Goal: Use online tool/utility: Use online tool/utility

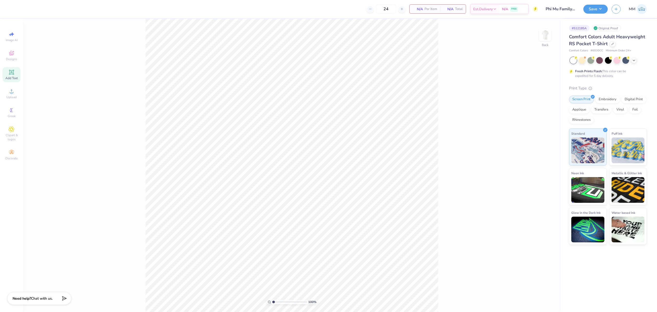
click at [11, 75] on div "Add Text" at bounding box center [12, 74] width 18 height 15
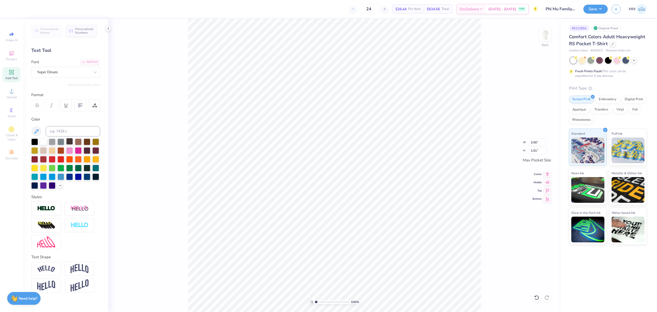
click at [70, 143] on div at bounding box center [69, 141] width 7 height 7
type input "3.44"
click at [93, 61] on div "Add Font" at bounding box center [90, 62] width 20 height 6
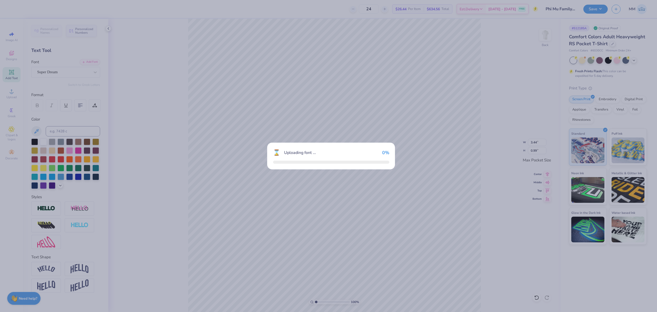
type input "1.26"
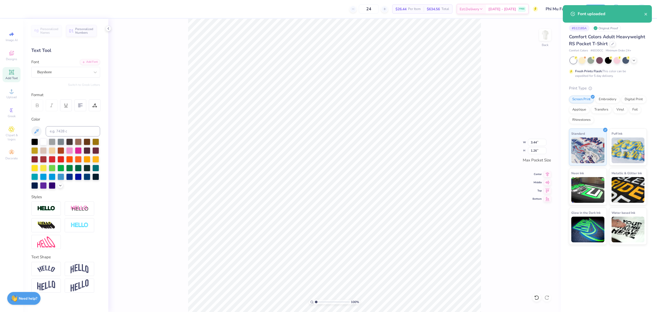
scroll to position [5, 1]
paste textarea "Phi Mu"
type textarea "Phi Mu"
click at [402, 162] on li "Duplicate" at bounding box center [403, 161] width 40 height 10
click at [86, 62] on div "Add Font" at bounding box center [90, 62] width 20 height 6
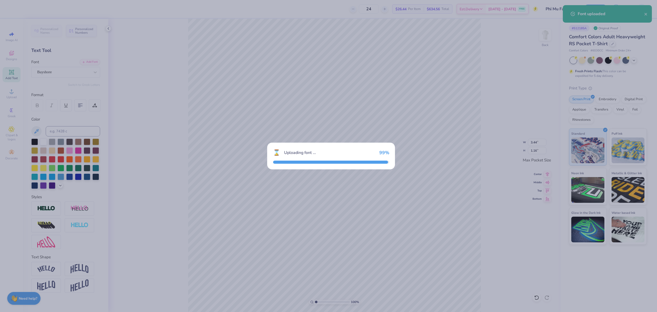
type input "0.62"
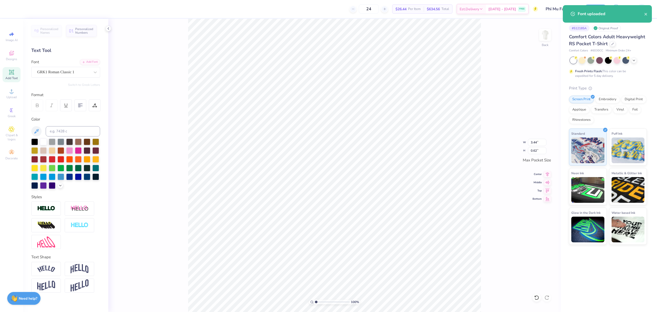
paste textarea "parents weekend"
type textarea "parents weekend"
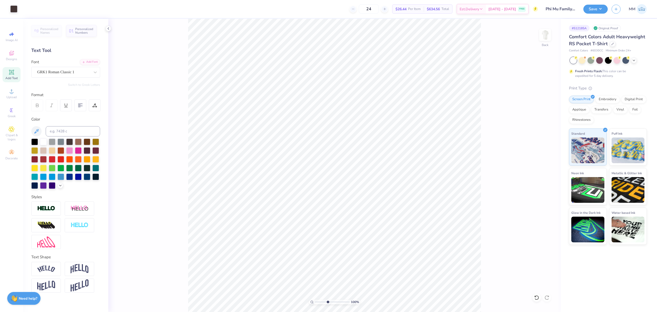
click at [328, 301] on input "range" at bounding box center [332, 301] width 35 height 5
drag, startPoint x: 328, startPoint y: 301, endPoint x: 323, endPoint y: 300, distance: 5.4
click at [323, 300] on input "range" at bounding box center [332, 301] width 35 height 5
type input "1.93"
click at [319, 301] on input "range" at bounding box center [332, 301] width 35 height 5
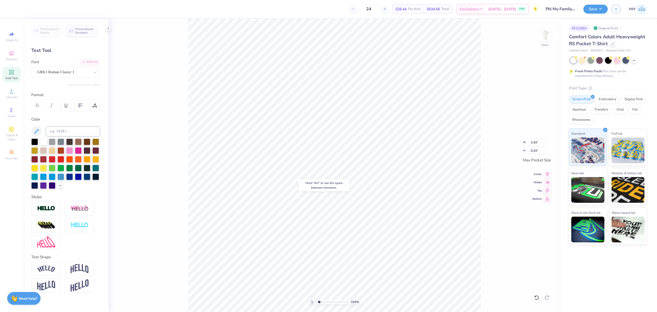
type input "3.44"
type input "1.16"
drag, startPoint x: 317, startPoint y: 301, endPoint x: 325, endPoint y: 298, distance: 8.5
click at [325, 299] on input "range" at bounding box center [332, 301] width 35 height 5
drag, startPoint x: 316, startPoint y: 300, endPoint x: 319, endPoint y: 301, distance: 3.2
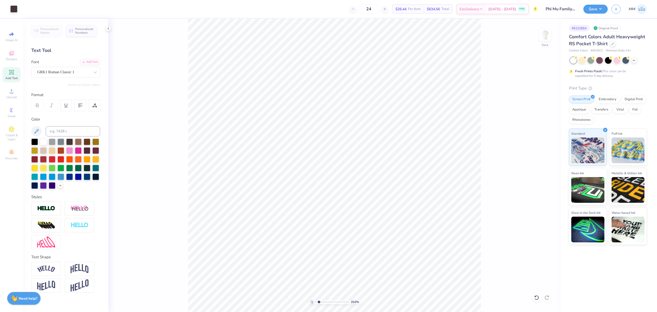
click at [319, 301] on input "range" at bounding box center [332, 301] width 35 height 5
click at [372, 100] on li "Duplicate" at bounding box center [377, 97] width 40 height 10
type input "1.73"
click at [319, 301] on input "range" at bounding box center [332, 301] width 35 height 5
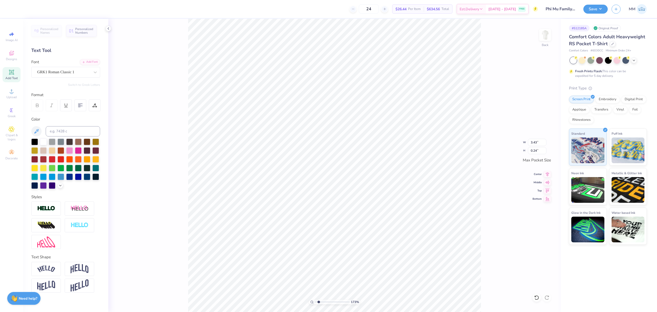
paste textarea "[DATE]-[DATE]"
type textarea "[DATE]-[DATE]"
type textarea "2"
type input "3.44"
type input "2.31"
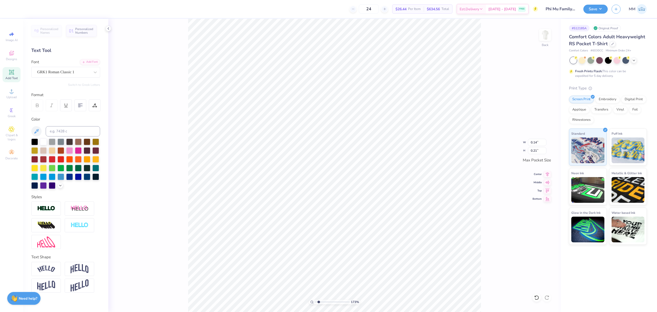
type textarea "2 0 2 5"
type input "1.87"
type input "0.30"
click at [546, 173] on icon at bounding box center [547, 173] width 7 height 6
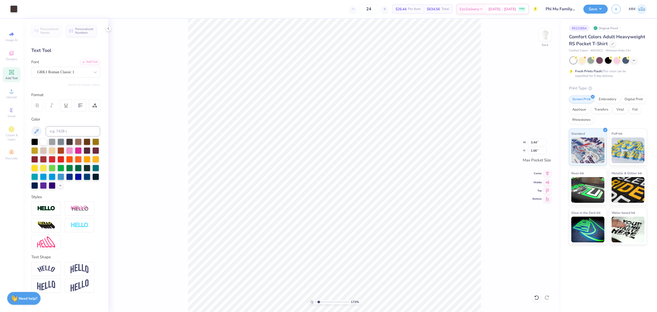
click at [546, 173] on icon at bounding box center [547, 173] width 7 height 6
click at [547, 174] on icon at bounding box center [547, 173] width 7 height 6
type input "3.43"
type input "0.24"
click at [545, 172] on icon at bounding box center [547, 173] width 7 height 6
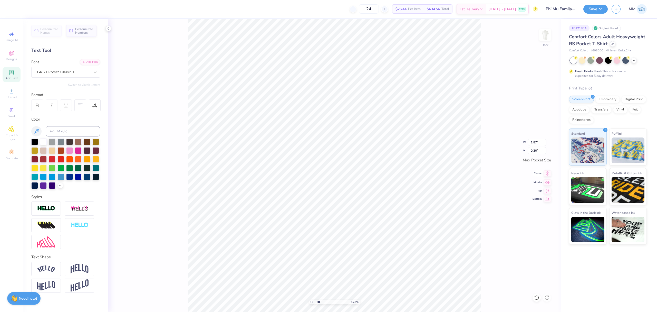
click at [544, 173] on icon at bounding box center [547, 173] width 7 height 6
click at [540, 142] on input "3.44" at bounding box center [537, 142] width 18 height 7
type input "3.50"
type input "1.69"
click at [349, 86] on li "Copy" at bounding box center [354, 87] width 40 height 10
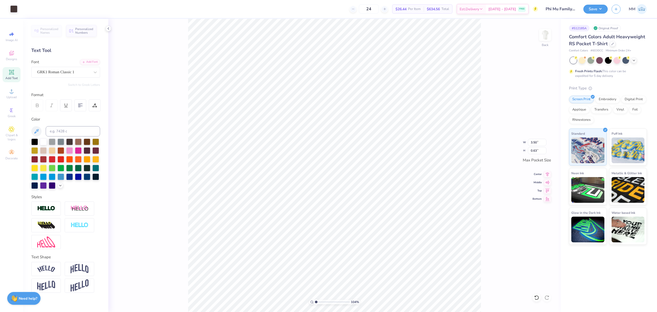
type input "1"
click at [316, 302] on input "range" at bounding box center [332, 301] width 35 height 5
click at [546, 172] on icon at bounding box center [547, 173] width 7 height 6
click at [548, 183] on icon at bounding box center [547, 182] width 7 height 6
click at [545, 33] on img at bounding box center [545, 35] width 21 height 21
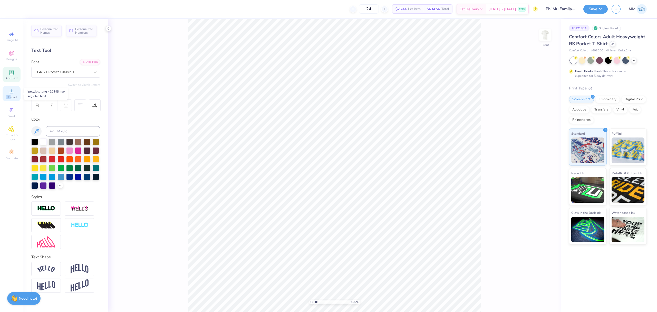
click at [9, 94] on div "Upload" at bounding box center [12, 93] width 18 height 15
click at [10, 98] on span "Upload" at bounding box center [11, 97] width 10 height 4
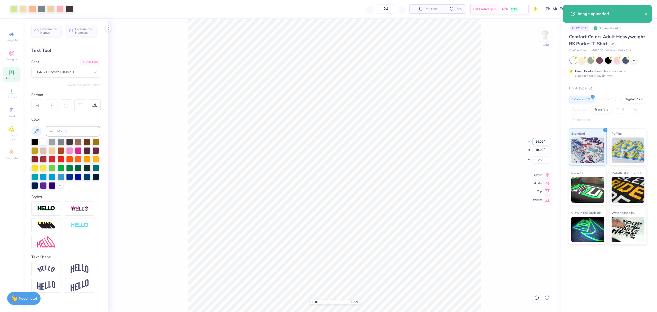
click at [541, 138] on input "14.09" at bounding box center [542, 141] width 18 height 7
type input "11.00"
type input "14.05"
click at [541, 162] on input "7.22" at bounding box center [542, 159] width 18 height 7
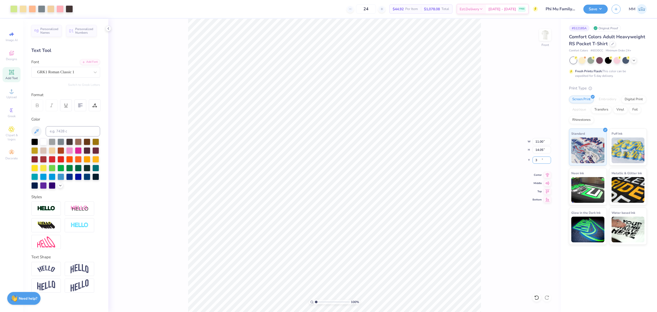
type input "3.00"
click at [304, 194] on li "Paste" at bounding box center [307, 194] width 40 height 10
type input "9.15"
type input "1.65"
type input "17.40"
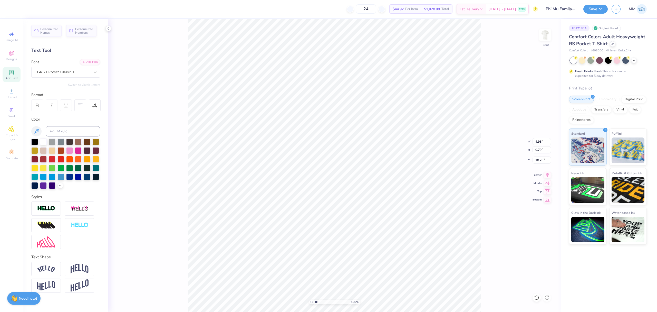
type input "2.67"
type input "0.42"
type textarea "[DATE]-[DATE]"
click at [93, 103] on icon at bounding box center [94, 105] width 5 height 5
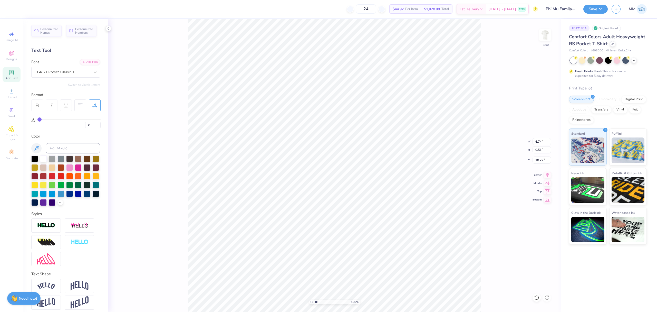
type input "1"
type input "2"
type input "3"
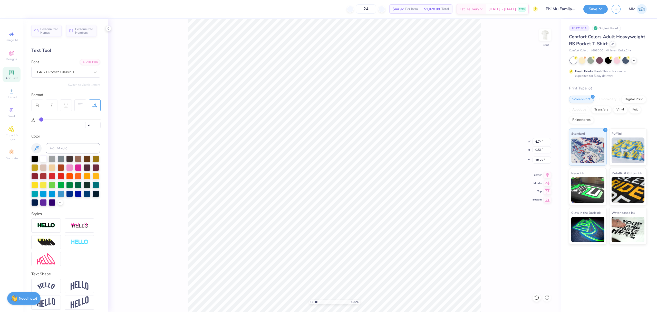
type input "3"
type input "4"
type input "5"
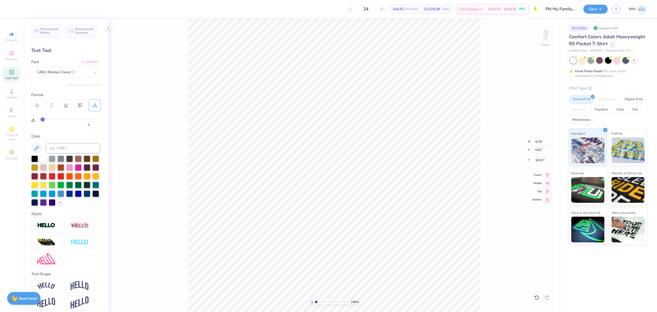
type input "6"
type input "7"
type input "8"
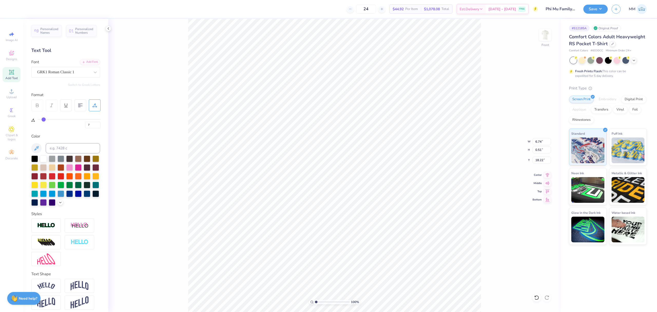
type input "8"
type input "9"
type input "10"
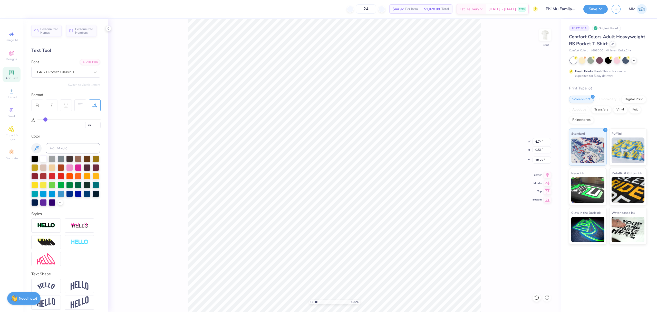
type input "11"
type input "12"
drag, startPoint x: 39, startPoint y: 120, endPoint x: 46, endPoint y: 121, distance: 8.1
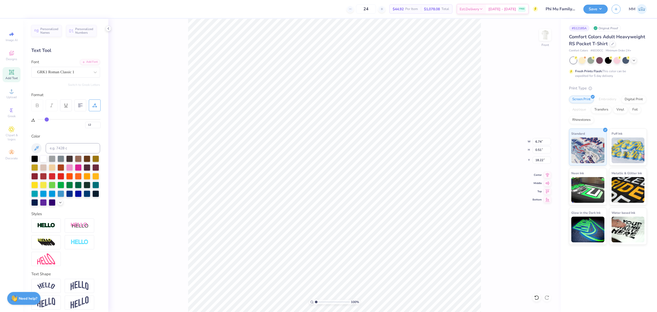
type input "12"
click at [46, 120] on input "range" at bounding box center [68, 119] width 63 height 1
type input "6.78"
type input "0.43"
click at [549, 177] on icon at bounding box center [547, 174] width 7 height 6
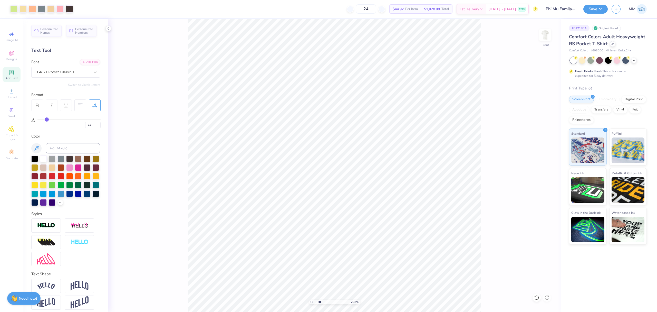
type input "2.03"
click at [320, 300] on input "range" at bounding box center [332, 301] width 35 height 5
type input "9.15"
type input "1.24"
type input "17.40"
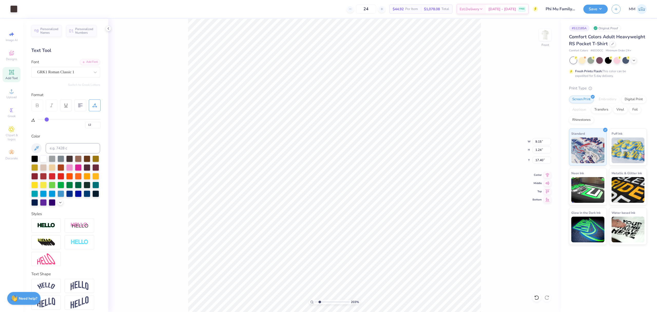
type input "9.33"
type input "1.27"
type input "17.20"
type input "9.56"
type input "1.30"
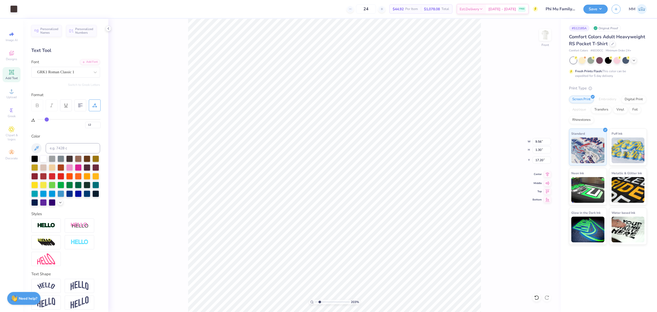
click at [546, 176] on icon at bounding box center [547, 174] width 7 height 6
type input "9.35"
type input "1.27"
click at [547, 177] on icon at bounding box center [547, 174] width 7 height 6
drag, startPoint x: 320, startPoint y: 302, endPoint x: 301, endPoint y: 293, distance: 20.9
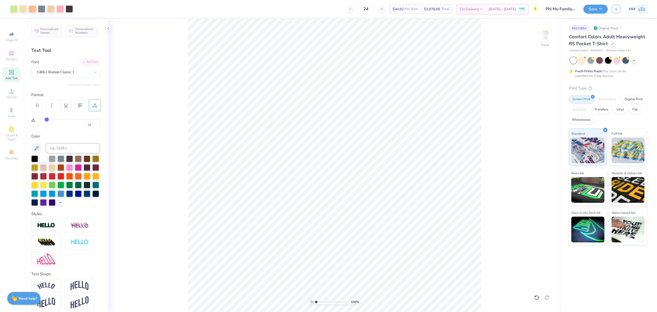
type input "1"
click at [315, 299] on input "range" at bounding box center [332, 301] width 35 height 5
click at [536, 151] on input "15.47" at bounding box center [542, 149] width 18 height 7
type input "15"
type input "10.66"
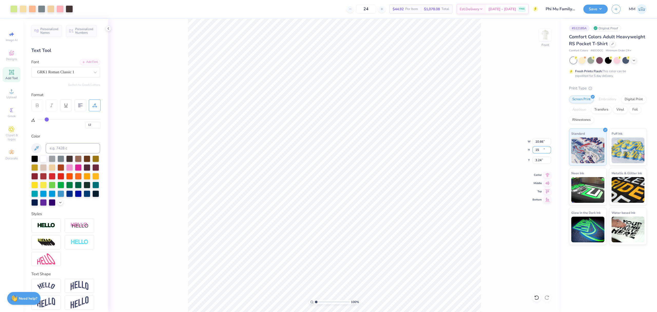
type input "15.00"
click at [537, 159] on input "3.24" at bounding box center [542, 159] width 18 height 7
type input "3.00"
click at [550, 42] on img at bounding box center [545, 35] width 21 height 21
click at [584, 10] on button "Save" at bounding box center [596, 8] width 24 height 9
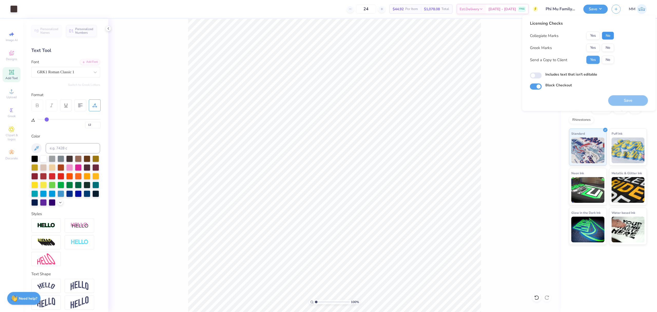
click at [610, 35] on button "No" at bounding box center [608, 36] width 12 height 8
click at [598, 46] on button "Yes" at bounding box center [593, 48] width 13 height 8
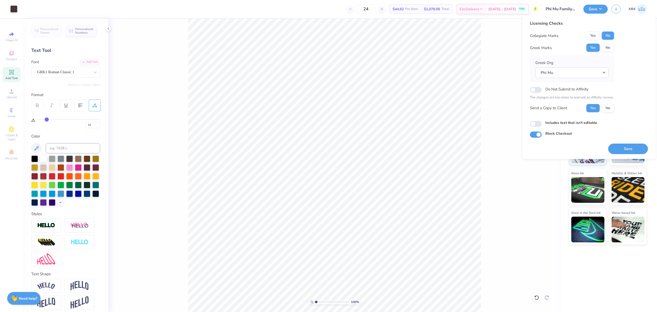
click at [579, 126] on div "Includes text that isn't editable" at bounding box center [589, 123] width 118 height 6
click at [572, 124] on label "Includes text that isn't editable" at bounding box center [572, 122] width 52 height 5
click at [542, 124] on input "Includes text that isn't editable" at bounding box center [536, 123] width 12 height 6
checkbox input "true"
click at [619, 149] on button "Save" at bounding box center [629, 148] width 40 height 11
